Goal: Task Accomplishment & Management: Manage account settings

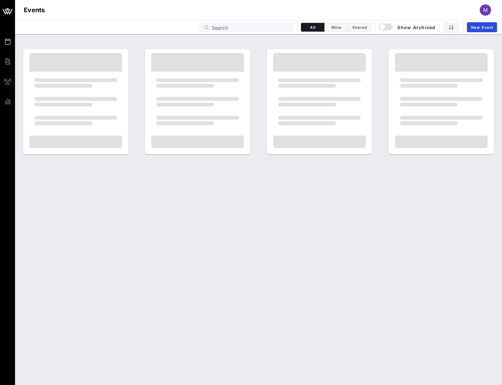
click at [252, 22] on div "Events Search All Mine Shared Show Archived New Event" at bounding box center [258, 27] width 487 height 14
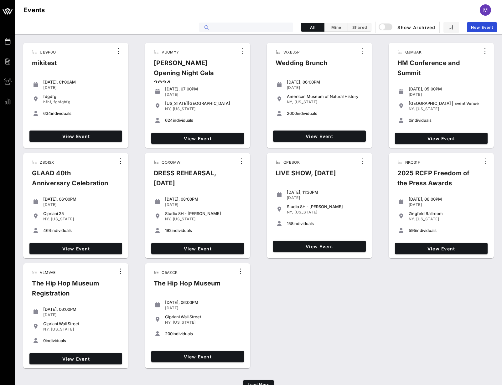
click at [247, 25] on input "text" at bounding box center [250, 27] width 78 height 8
paste input "XYI9ZD"
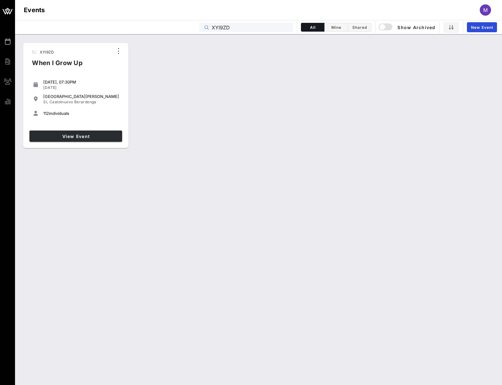
type input "XYI9ZD"
click at [98, 132] on link "View Event" at bounding box center [75, 135] width 93 height 11
